Goal: Check status: Check status

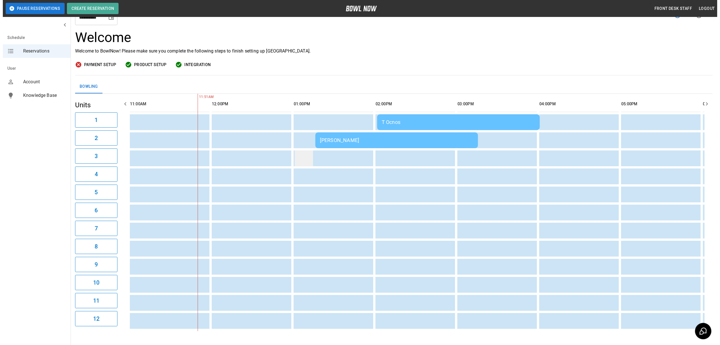
scroll to position [38, 0]
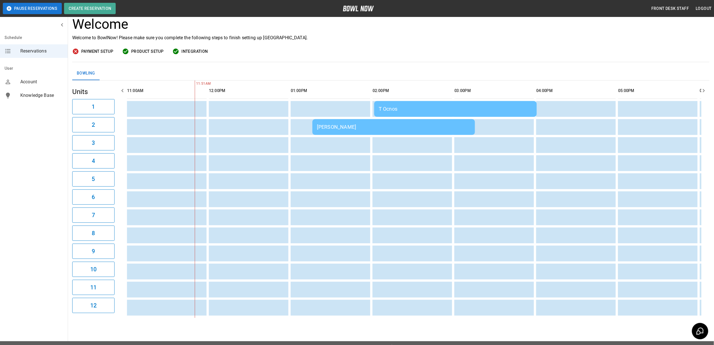
click at [334, 127] on div "[PERSON_NAME]" at bounding box center [394, 127] width 154 height 6
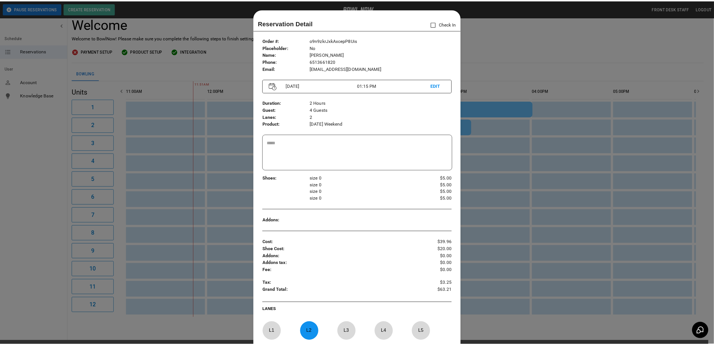
scroll to position [9, 0]
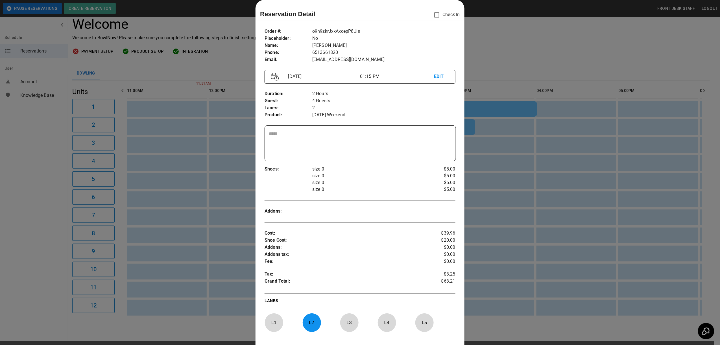
click at [499, 41] on div at bounding box center [360, 172] width 720 height 345
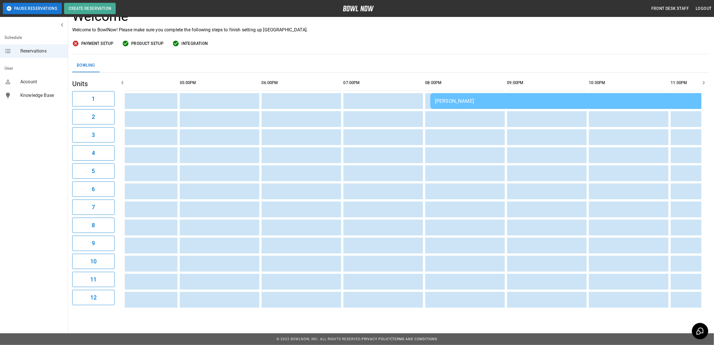
scroll to position [0, 0]
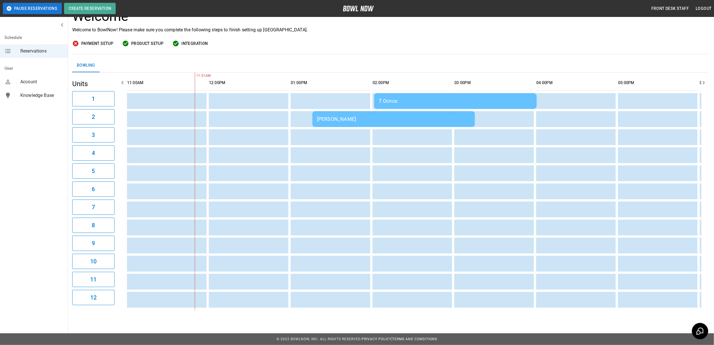
click at [330, 116] on div "[PERSON_NAME]" at bounding box center [394, 119] width 154 height 6
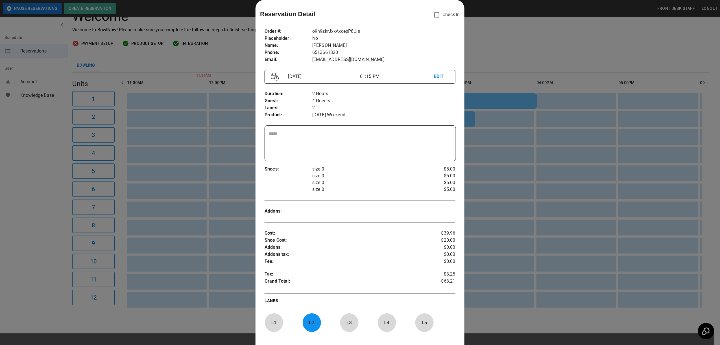
click at [500, 62] on div at bounding box center [360, 172] width 720 height 345
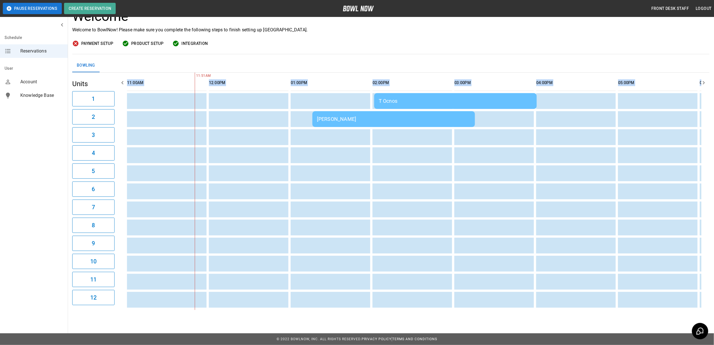
drag, startPoint x: 374, startPoint y: 311, endPoint x: 396, endPoint y: 308, distance: 21.7
click at [396, 308] on div "**********" at bounding box center [391, 144] width 647 height 342
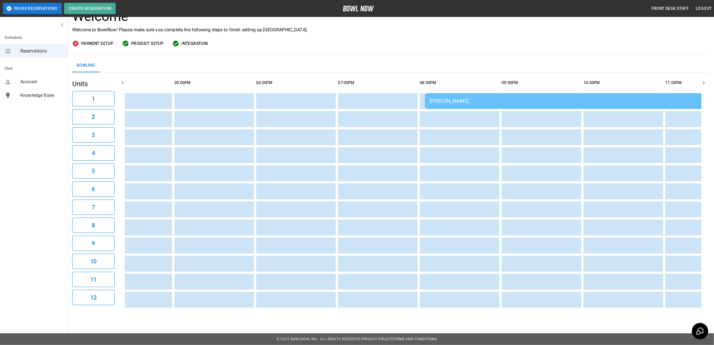
drag, startPoint x: 522, startPoint y: 49, endPoint x: 509, endPoint y: 56, distance: 14.8
click at [517, 49] on div "**********" at bounding box center [391, 144] width 647 height 342
click at [461, 103] on td "[PERSON_NAME]" at bounding box center [589, 101] width 328 height 16
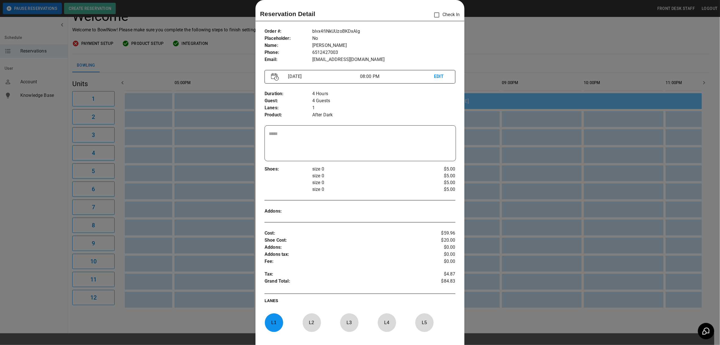
drag, startPoint x: 595, startPoint y: 43, endPoint x: 589, endPoint y: 44, distance: 6.2
click at [594, 43] on div at bounding box center [360, 172] width 720 height 345
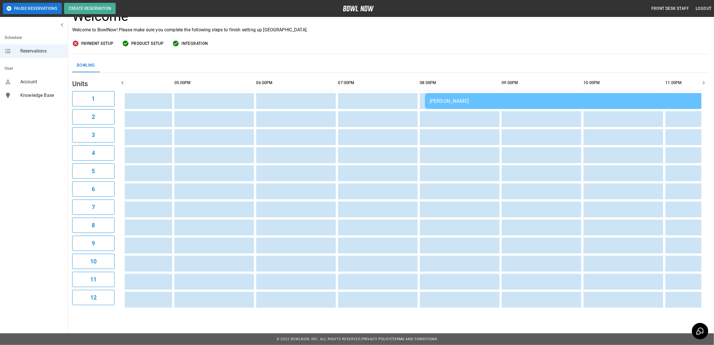
click at [464, 99] on td "[PERSON_NAME]" at bounding box center [589, 101] width 328 height 16
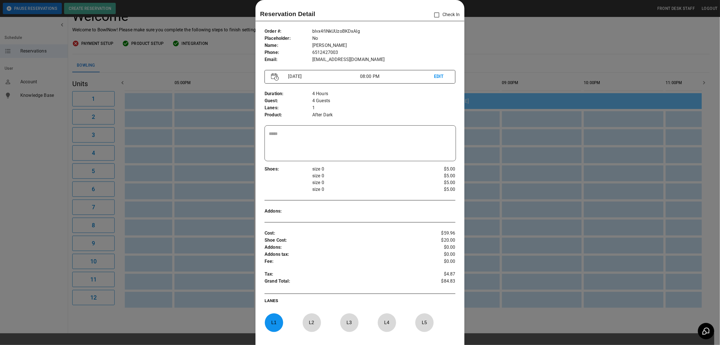
drag, startPoint x: 506, startPoint y: 19, endPoint x: 500, endPoint y: 24, distance: 8.6
click at [503, 21] on div at bounding box center [360, 172] width 720 height 345
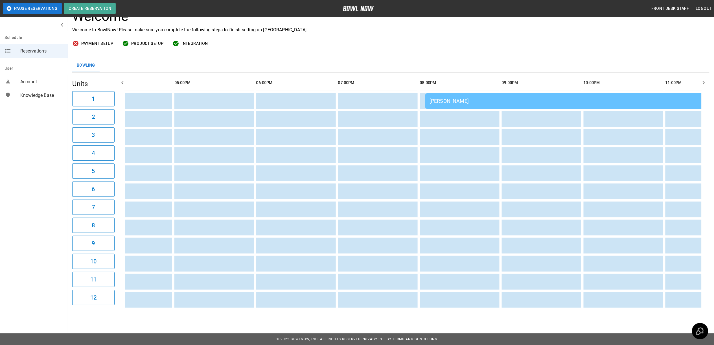
click at [430, 54] on hr at bounding box center [391, 54] width 638 height 0
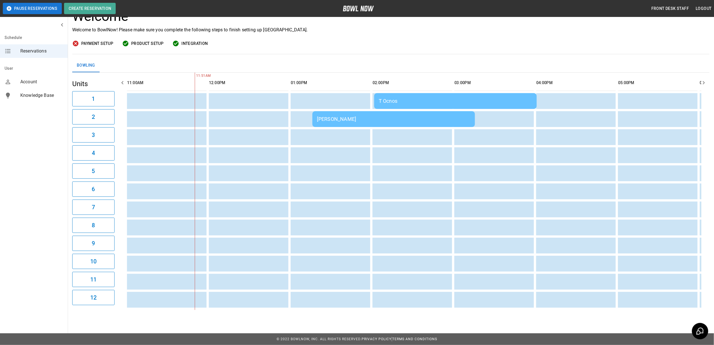
click at [379, 43] on div "Welcome Welcome to BowlNow! Please make sure you complete the following steps t…" at bounding box center [391, 31] width 638 height 46
